Goal: Task Accomplishment & Management: Complete application form

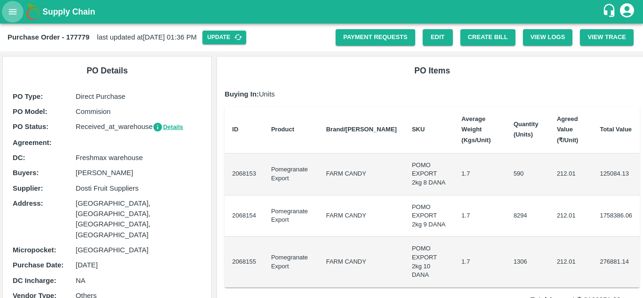
click at [12, 16] on icon "open drawer" at bounding box center [13, 12] width 10 height 10
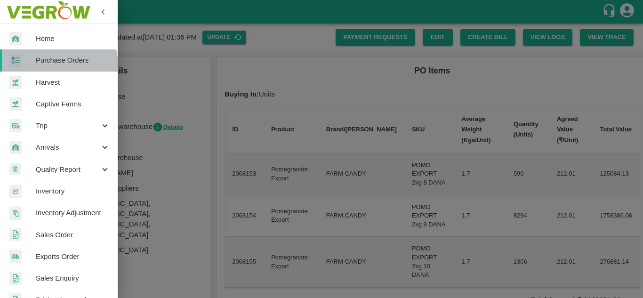
click at [49, 66] on link "Purchase Orders" at bounding box center [59, 60] width 118 height 22
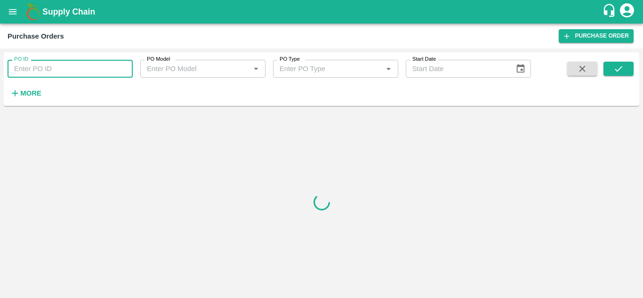
click at [67, 70] on input "PO ID" at bounding box center [70, 69] width 125 height 18
paste input "177779"
type input "177779"
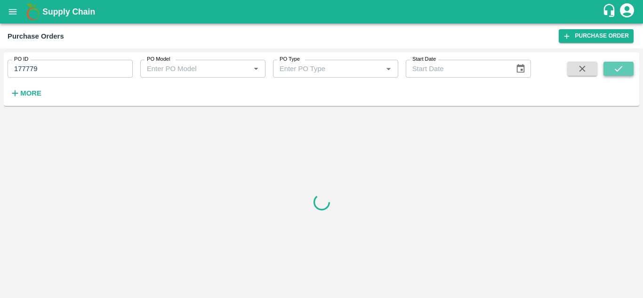
click at [619, 69] on icon "submit" at bounding box center [619, 69] width 10 height 10
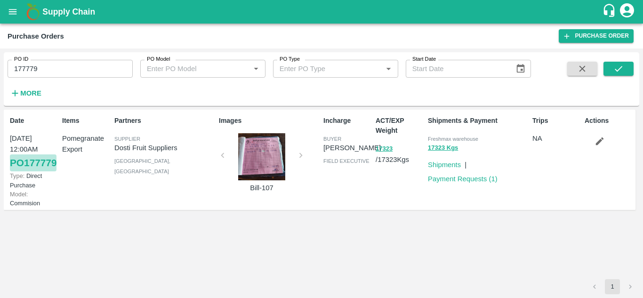
click at [20, 171] on link "PO 177779" at bounding box center [33, 162] width 47 height 17
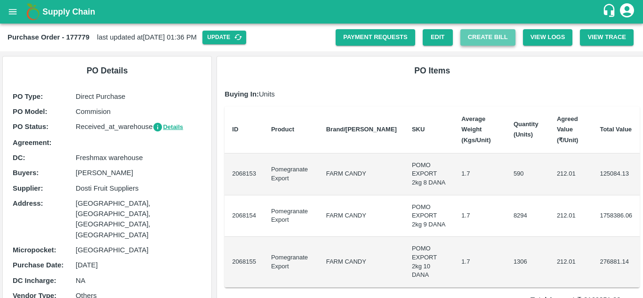
click at [472, 41] on button "Create Bill" at bounding box center [488, 37] width 55 height 16
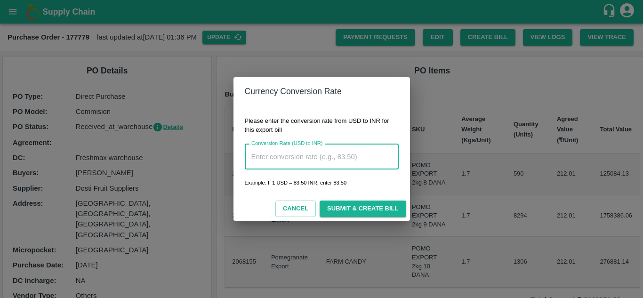
click at [316, 156] on input "Conversion Rate (USD to INR)" at bounding box center [322, 156] width 154 height 25
type input "8"
type input "88.37"
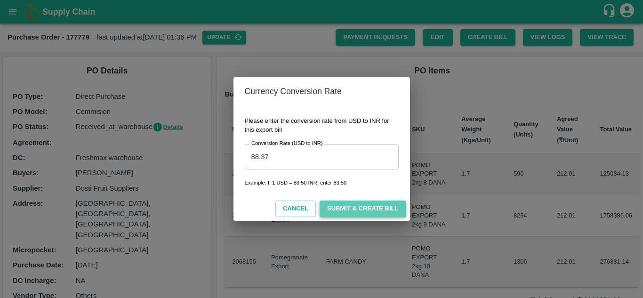
click at [369, 208] on button "Submit & Create Bill" at bounding box center [363, 209] width 86 height 16
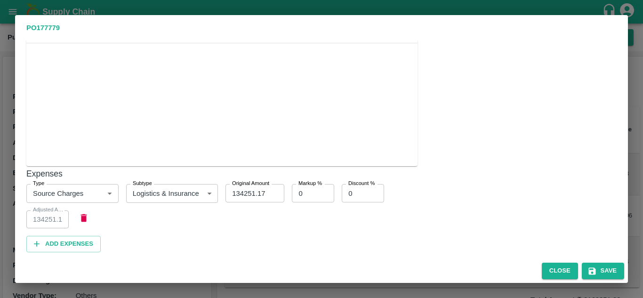
scroll to position [316, 0]
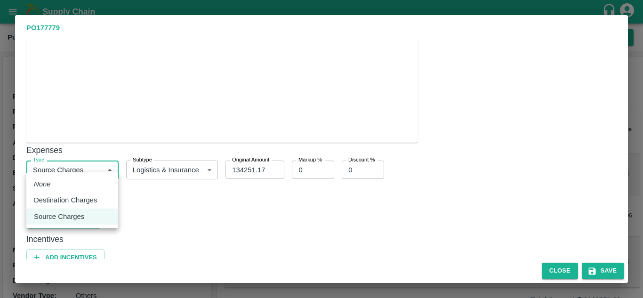
click at [109, 164] on body "Supply Chain Purchase Order - 177779 last updated at 08 Oct 2025, 01:36 PM Upda…" at bounding box center [321, 149] width 643 height 298
click at [223, 198] on div at bounding box center [321, 149] width 643 height 298
click at [90, 168] on body "Supply Chain Purchase Order - 177779 last updated at 08 Oct 2025, 01:36 PM Upda…" at bounding box center [321, 149] width 643 height 298
click at [89, 201] on p "Destination Charges" at bounding box center [66, 200] width 64 height 10
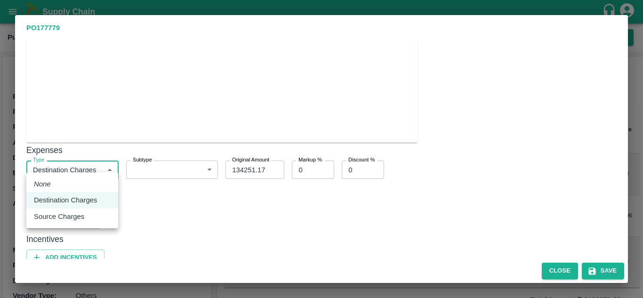
click at [71, 161] on body "Supply Chain Purchase Order - 177779 last updated at 08 Oct 2025, 01:36 PM Upda…" at bounding box center [321, 149] width 643 height 298
click at [82, 218] on p "Source Charges" at bounding box center [59, 216] width 50 height 10
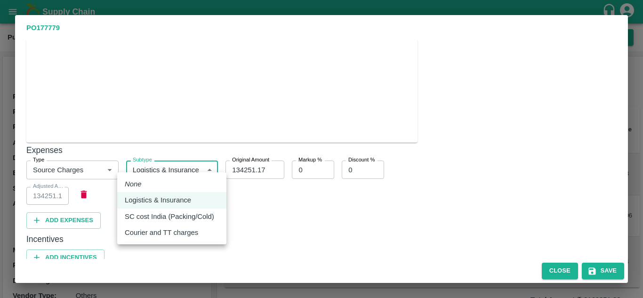
click at [171, 163] on body "Supply Chain Purchase Order - 177779 last updated at 08 Oct 2025, 01:36 PM Upda…" at bounding box center [321, 149] width 643 height 298
click at [171, 163] on div at bounding box center [321, 149] width 643 height 298
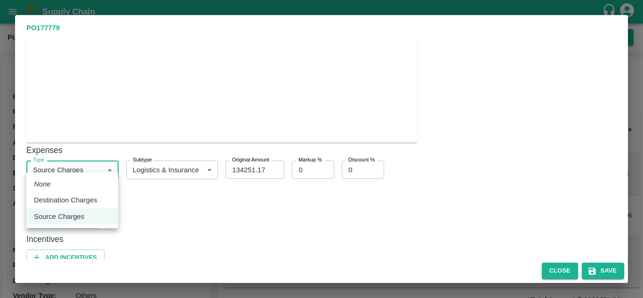
click at [43, 169] on body "Supply Chain Purchase Order - 177779 last updated at 08 Oct 2025, 01:36 PM Upda…" at bounding box center [321, 149] width 643 height 298
click at [51, 194] on li "Destination Charges" at bounding box center [72, 200] width 92 height 16
type input "2"
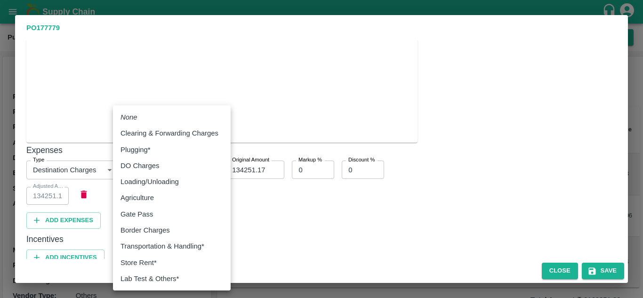
click at [150, 170] on body "Supply Chain Purchase Order - 177779 last updated at 08 Oct 2025, 01:36 PM Upda…" at bounding box center [321, 149] width 643 height 298
click at [166, 140] on li "Clearing & Forwarding Charges" at bounding box center [172, 133] width 118 height 16
type input "10"
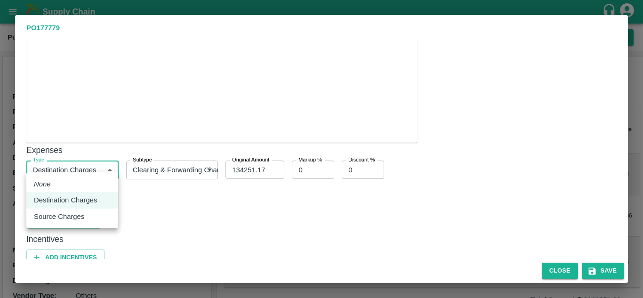
click at [56, 161] on body "Supply Chain Purchase Order - 177779 last updated at 08 Oct 2025, 01:36 PM Upda…" at bounding box center [321, 149] width 643 height 298
click at [55, 181] on li "None" at bounding box center [72, 184] width 92 height 16
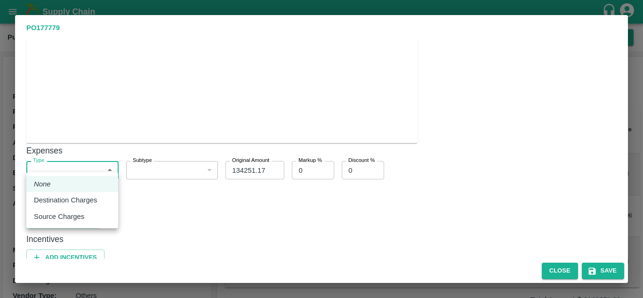
click at [60, 163] on body "Supply Chain Purchase Order - 177779 last updated at 08 Oct 2025, 01:36 PM Upda…" at bounding box center [321, 149] width 643 height 298
click at [57, 201] on p "Destination Charges" at bounding box center [66, 200] width 64 height 10
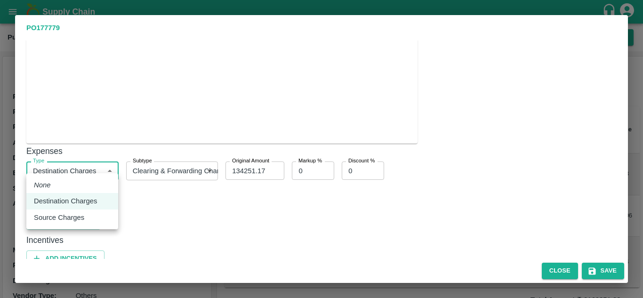
click at [57, 162] on body "Supply Chain Purchase Order - 177779 last updated at 08 Oct 2025, 01:36 PM Upda…" at bounding box center [321, 149] width 643 height 298
click at [68, 219] on p "Source Charges" at bounding box center [59, 217] width 50 height 10
type input "1"
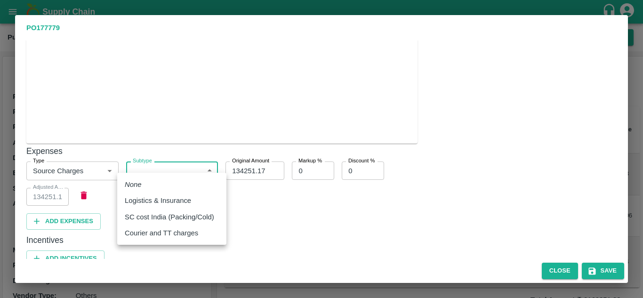
click at [147, 167] on body "Supply Chain Purchase Order - 177779 last updated at 08 Oct 2025, 01:36 PM Upda…" at bounding box center [321, 149] width 643 height 298
click at [261, 209] on div at bounding box center [321, 149] width 643 height 298
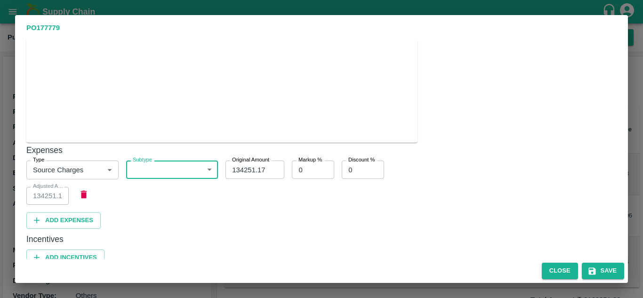
scroll to position [0, 0]
